Goal: Task Accomplishment & Management: Complete application form

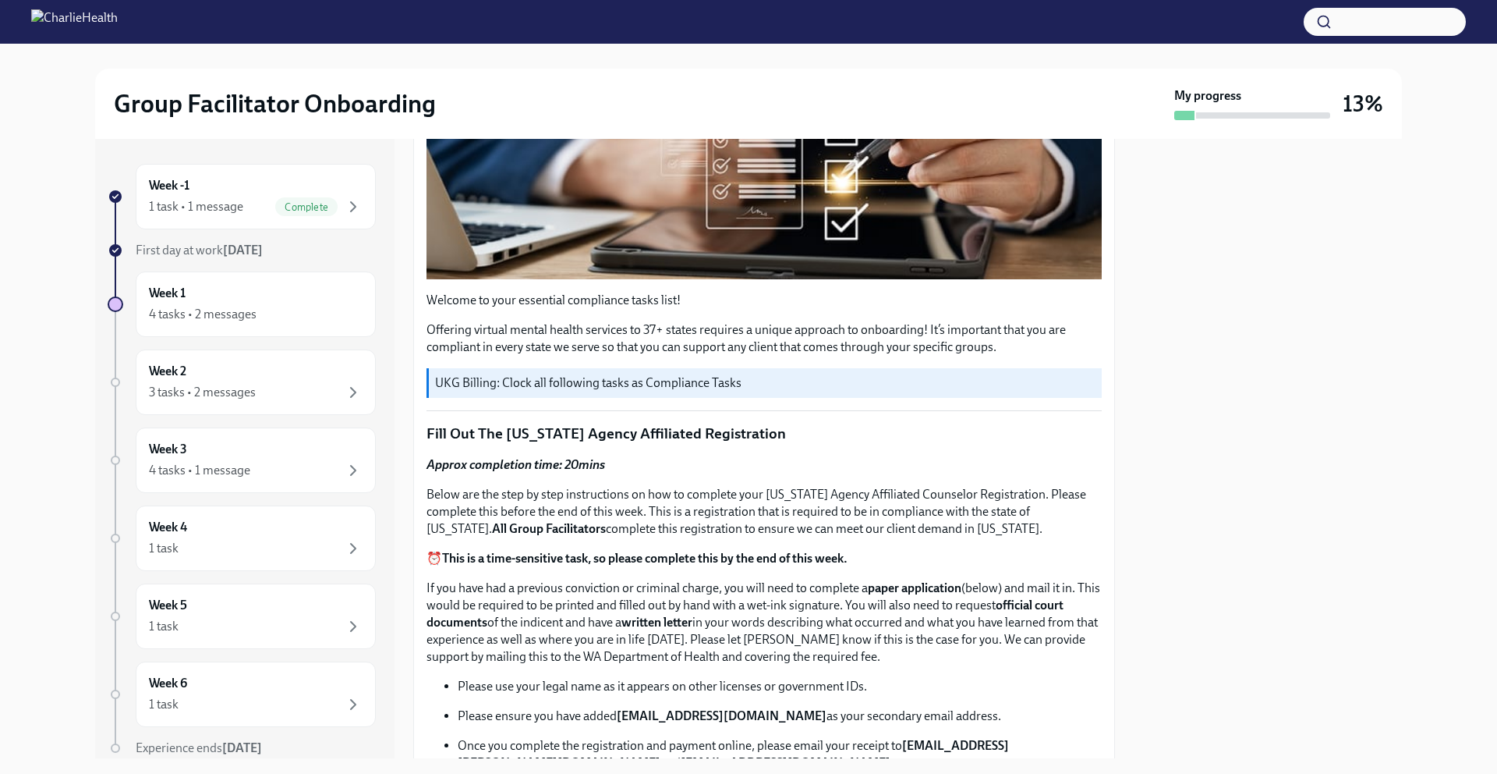
scroll to position [395, 0]
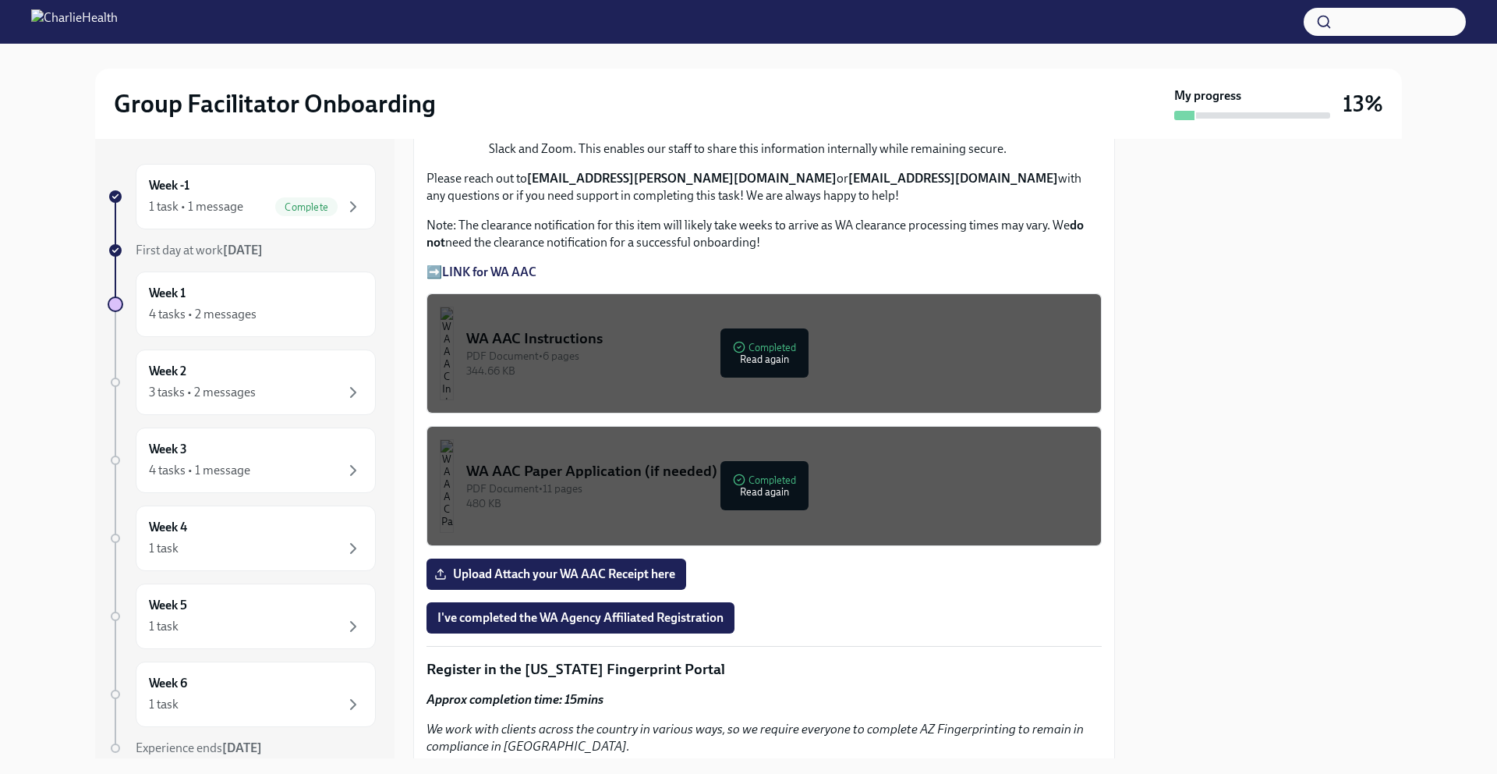
scroll to position [1150, 0]
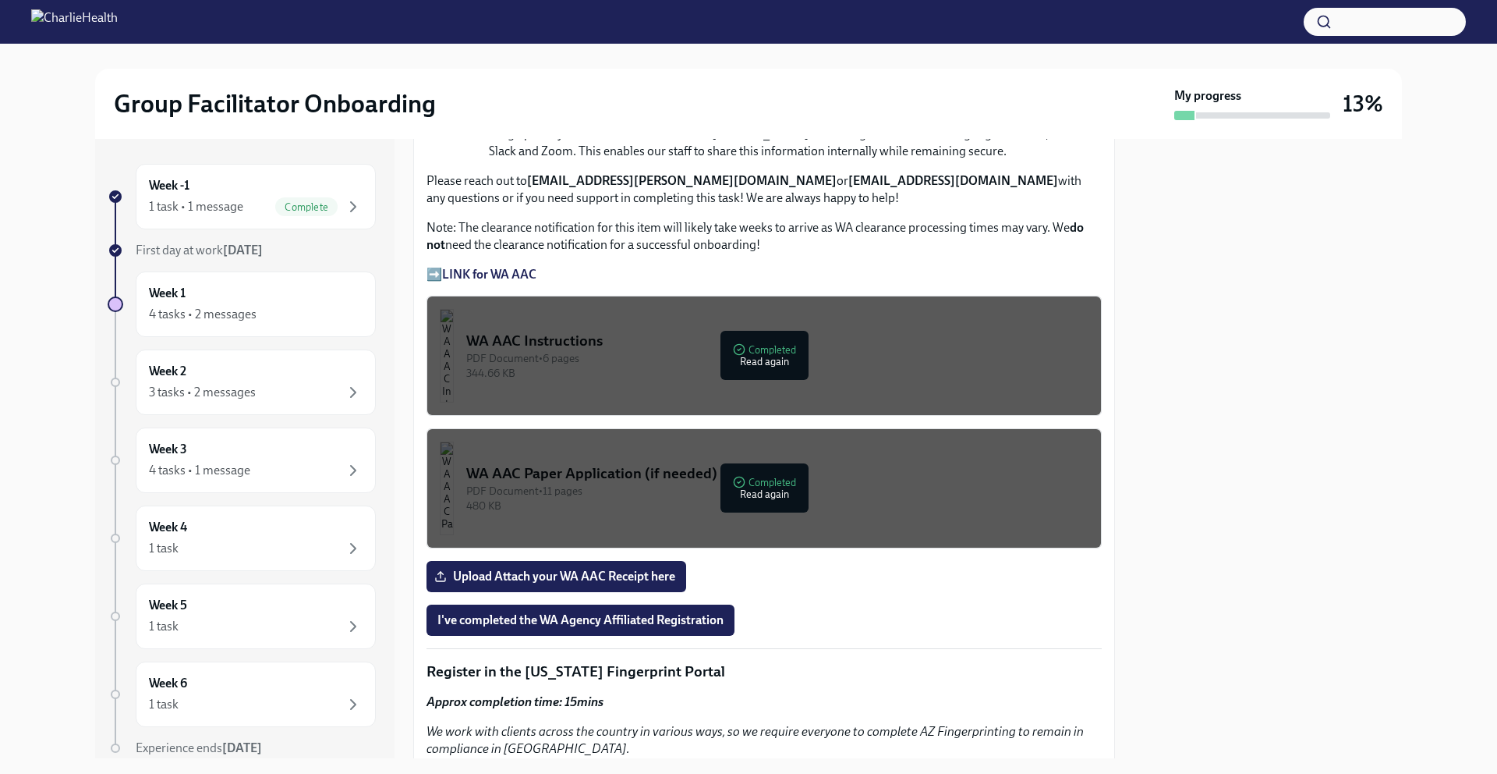
click at [515, 267] on strong "LINK for WA AAC" at bounding box center [489, 274] width 94 height 15
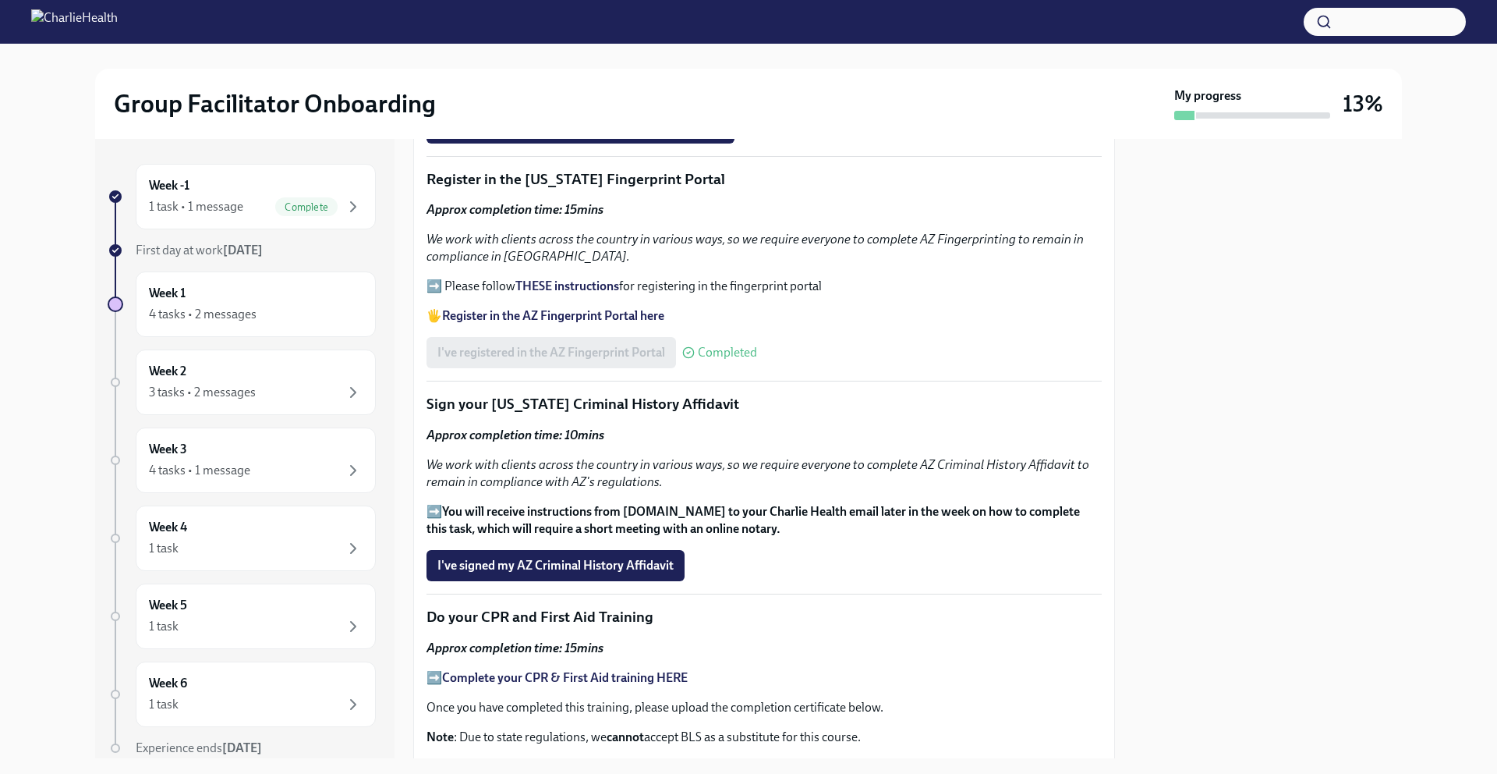
scroll to position [1737, 0]
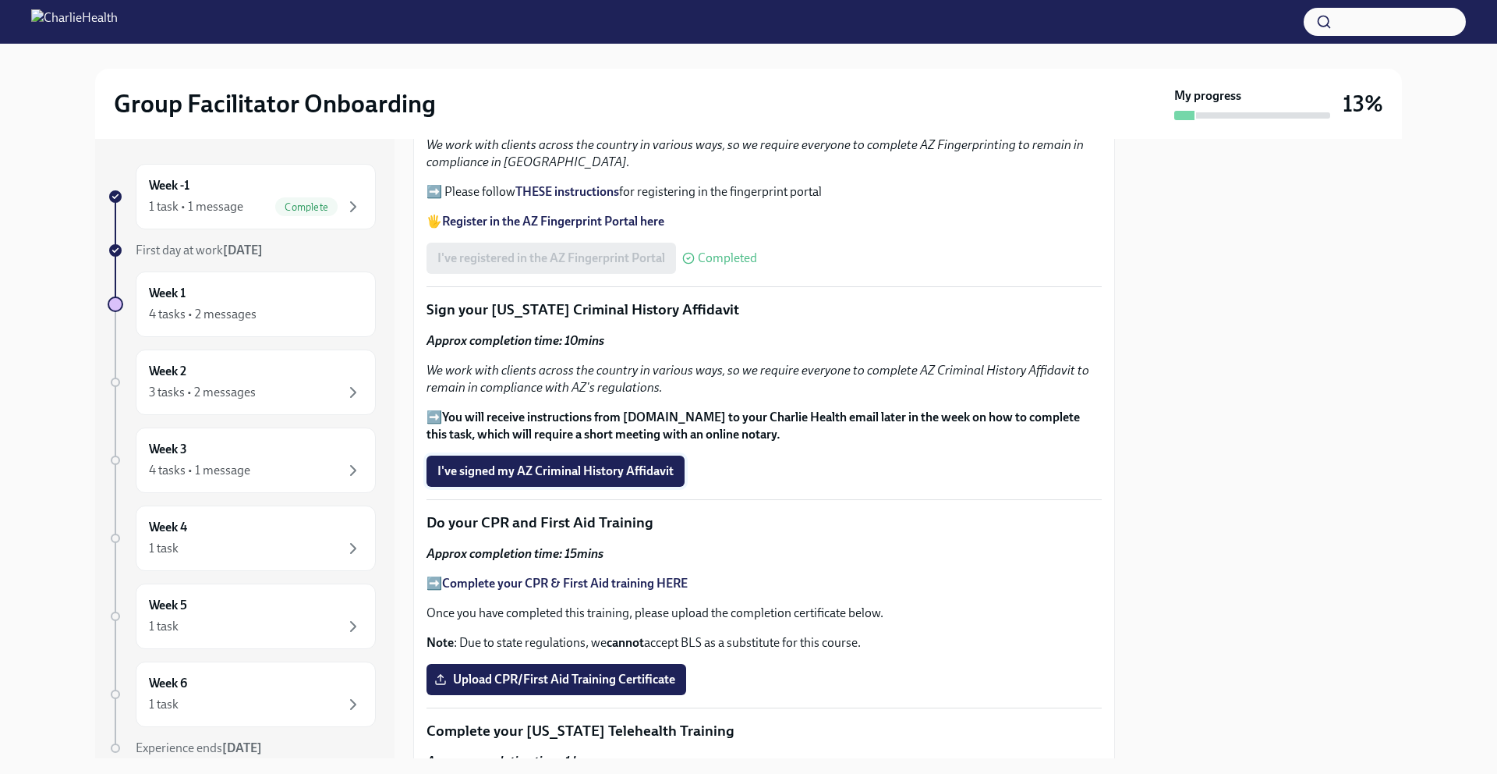
click at [614, 464] on span "I've signed my AZ Criminal History Affidavit" at bounding box center [555, 471] width 236 height 16
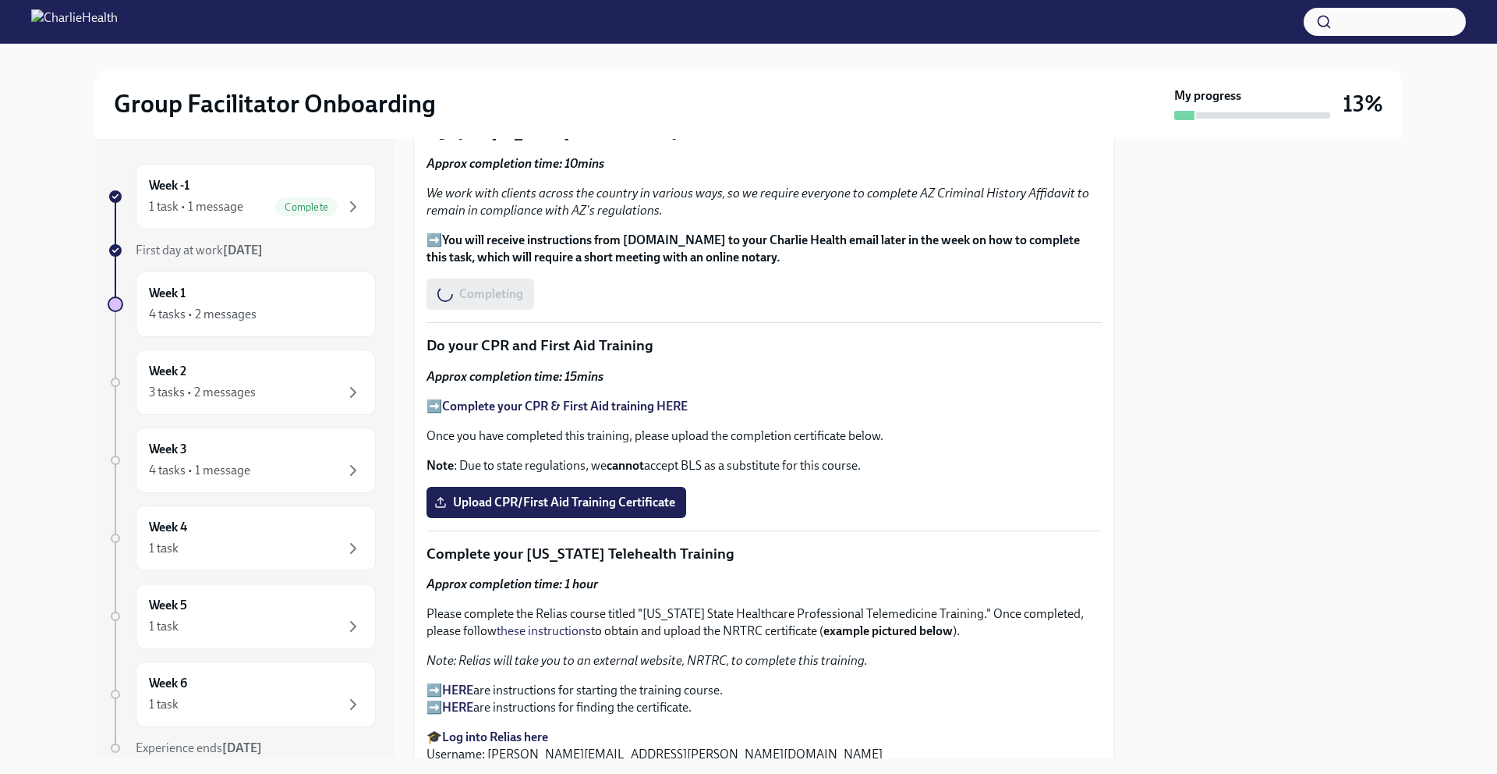
scroll to position [1946, 0]
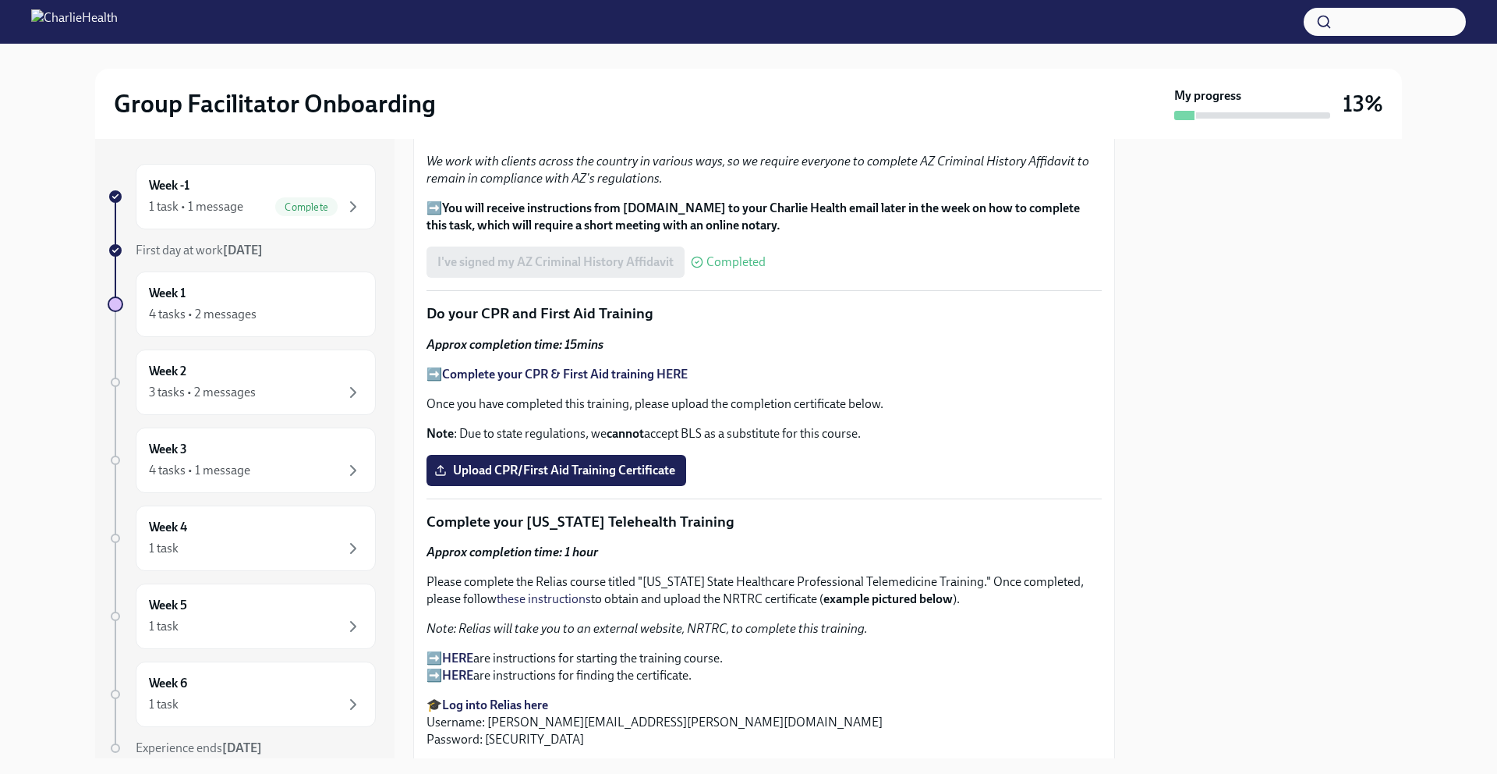
click at [594, 367] on strong "Complete your CPR & First Aid training HERE" at bounding box center [565, 373] width 246 height 15
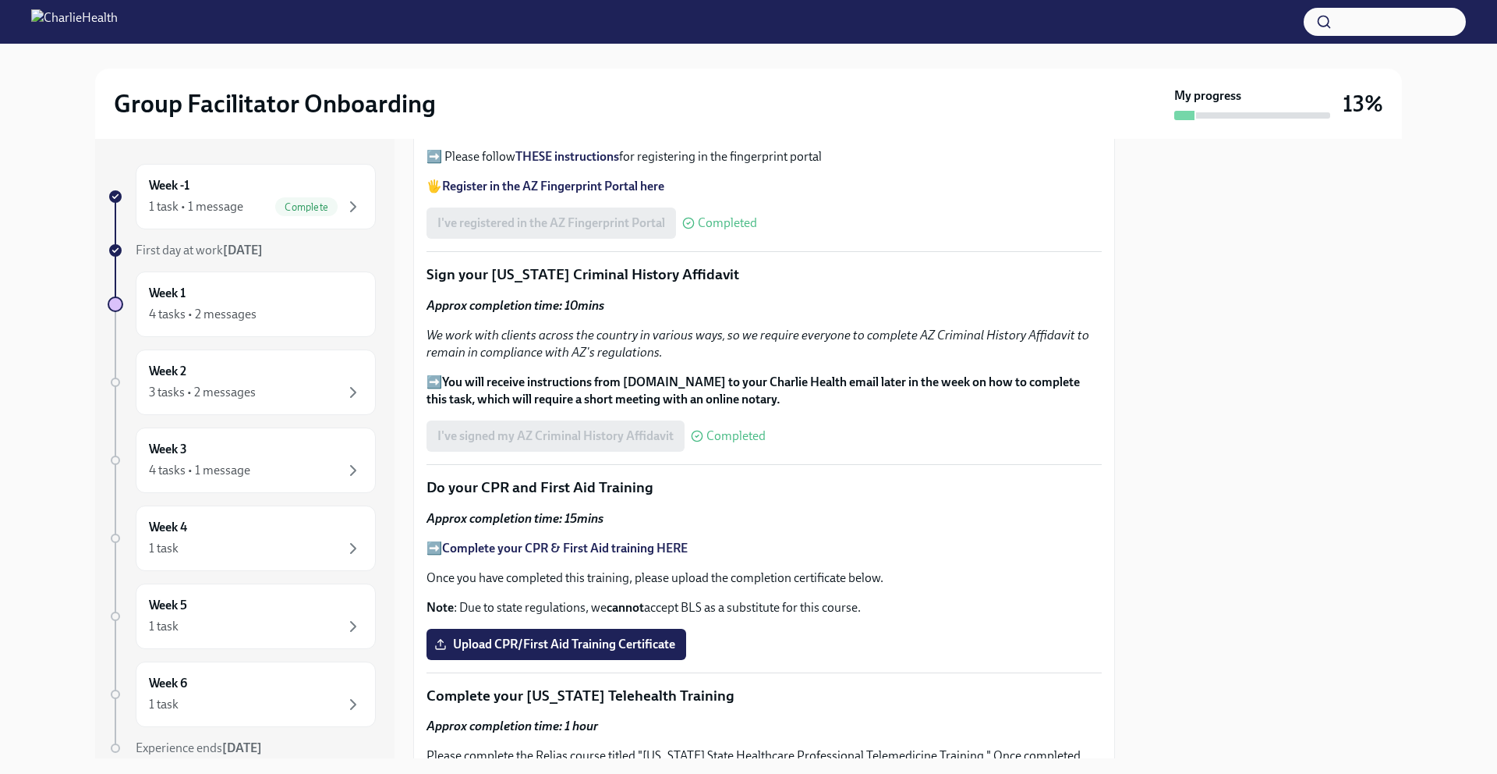
scroll to position [1893, 0]
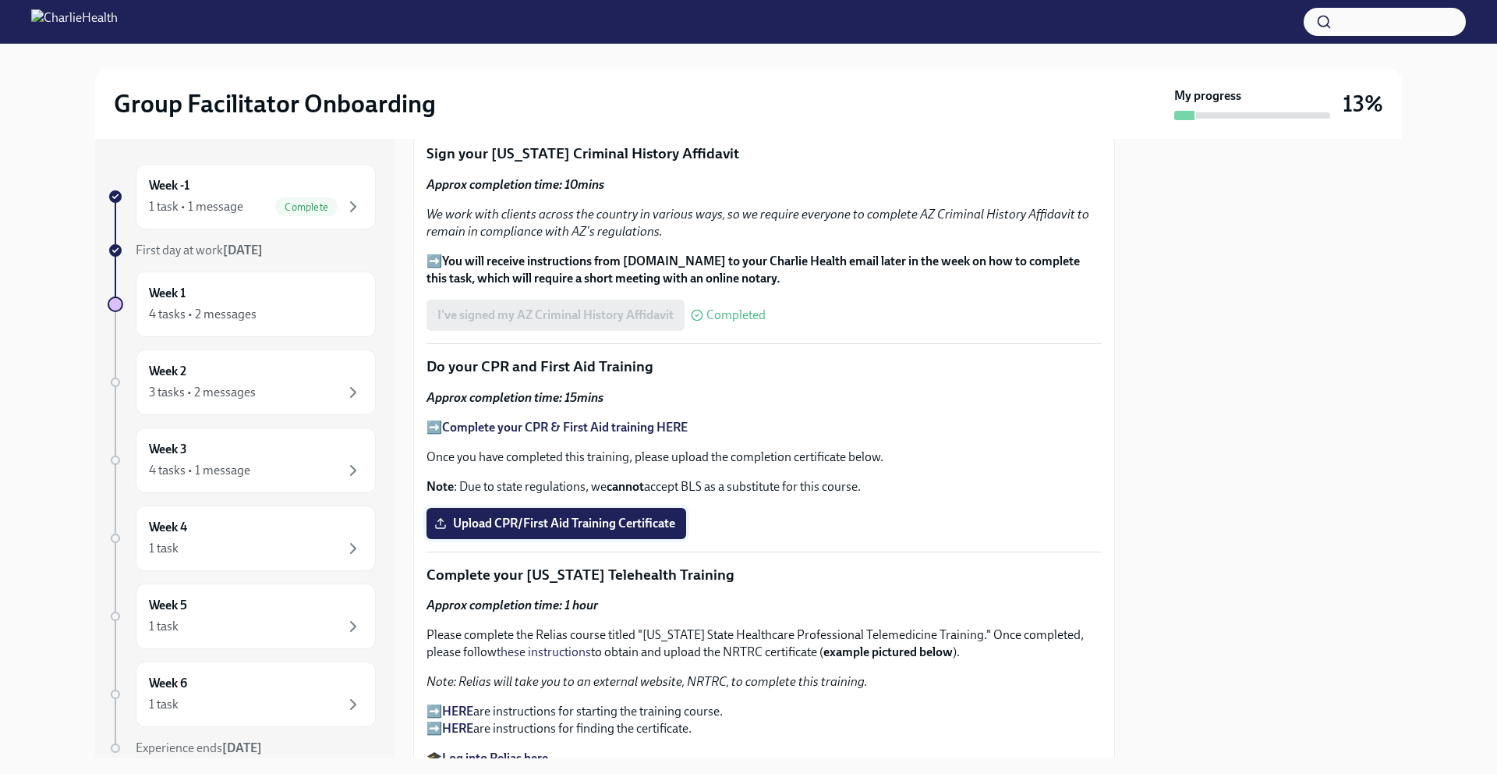
click at [560, 522] on span "Upload CPR/First Aid Training Certificate" at bounding box center [556, 523] width 238 height 16
click at [0, 0] on input "Upload CPR/First Aid Training Certificate" at bounding box center [0, 0] width 0 height 0
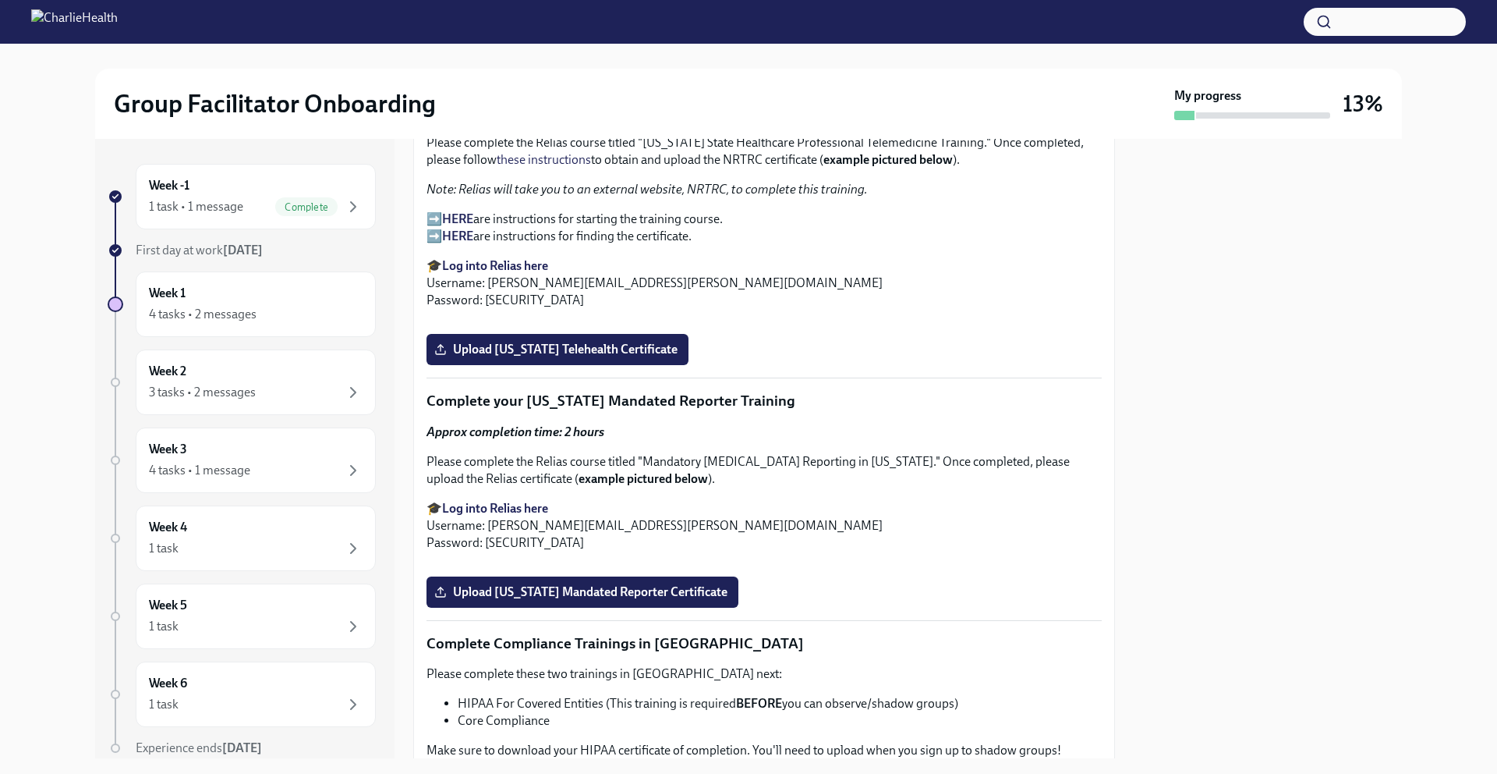
scroll to position [2394, 0]
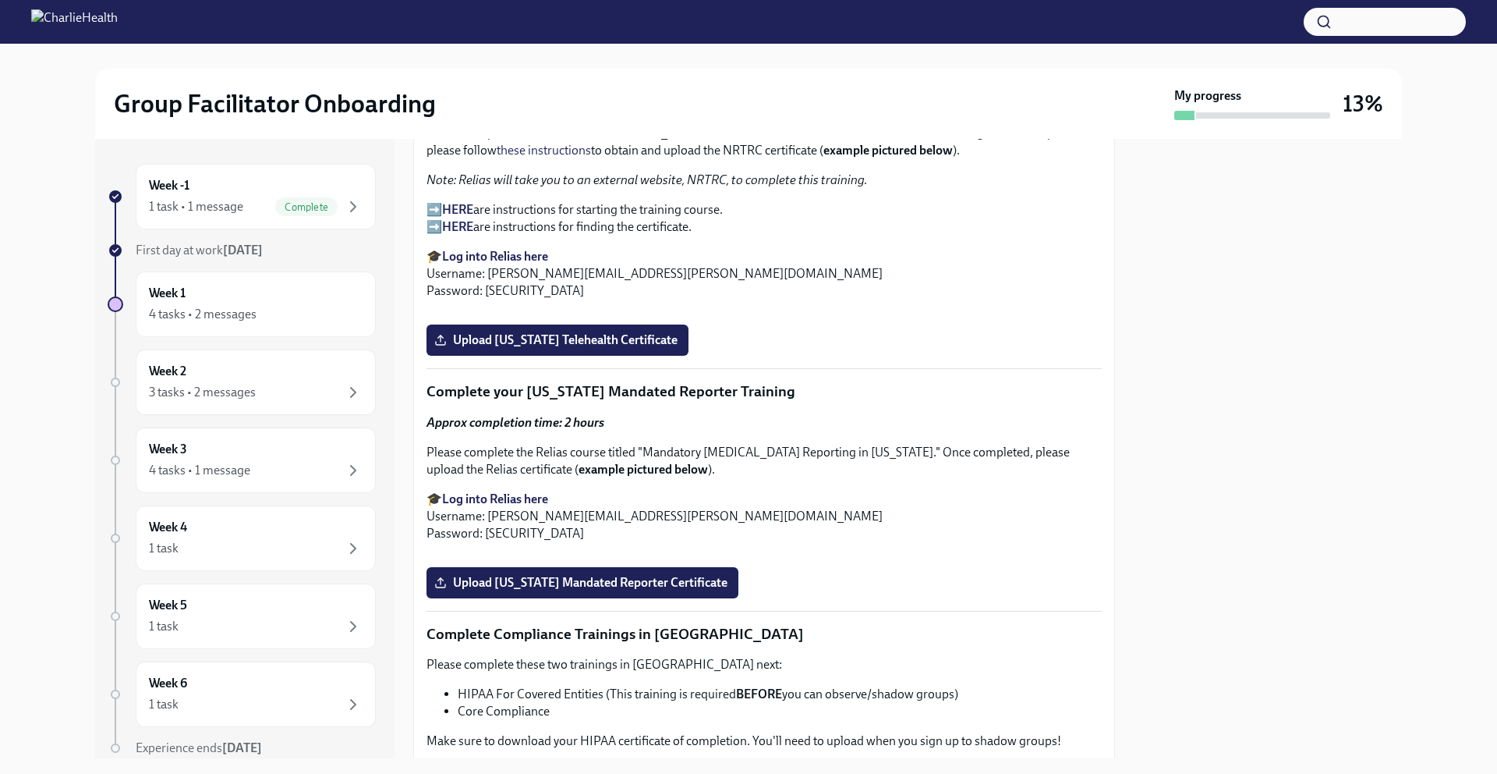
click at [499, 250] on strong "Log into Relias here" at bounding box center [495, 256] width 106 height 15
drag, startPoint x: 684, startPoint y: 267, endPoint x: 488, endPoint y: 260, distance: 195.9
click at [488, 260] on p "🎓 Log into Relias here Username: kimberly.adams@charliehealth.com Password: ch1…" at bounding box center [764, 273] width 675 height 51
copy p "kimberly.adams@charliehealth.com"
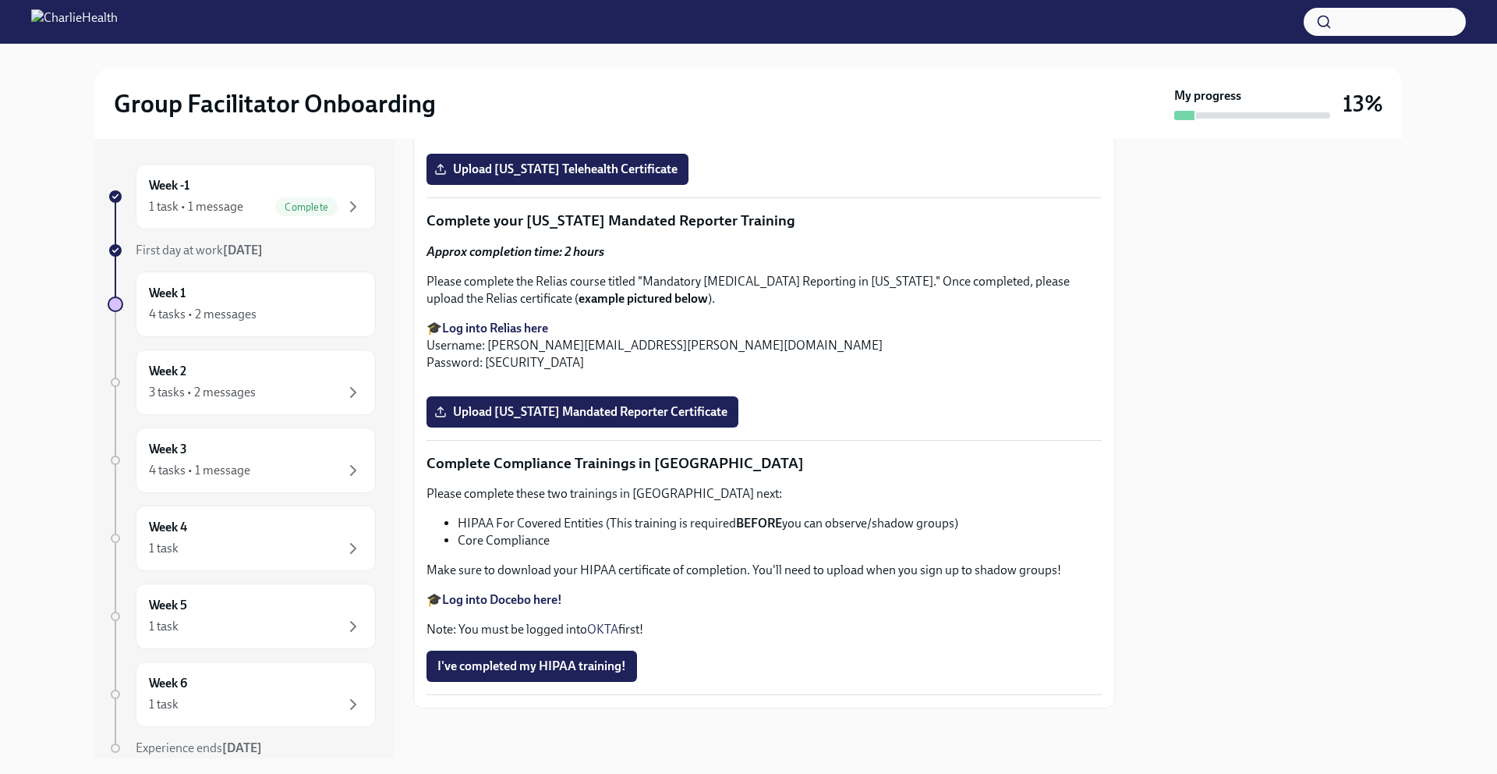
scroll to position [3093, 0]
